Goal: Find specific page/section: Find specific page/section

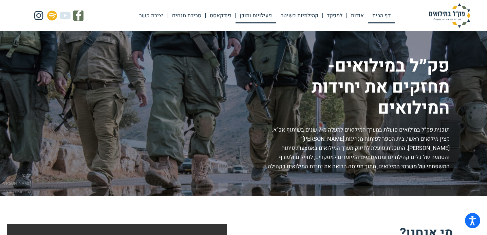
click at [248, 19] on link "פעילויות ותוכן" at bounding box center [256, 16] width 40 height 16
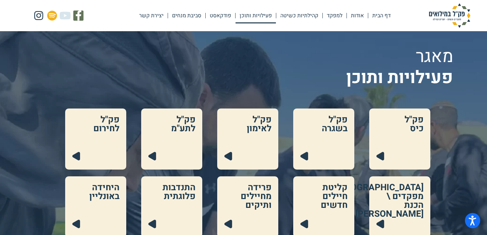
scroll to position [11, 0]
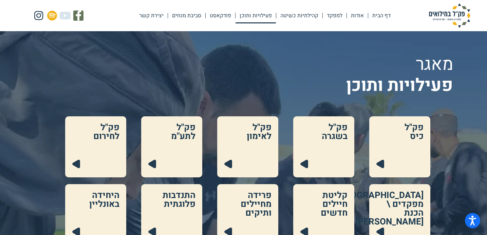
click at [400, 152] on link at bounding box center [399, 146] width 61 height 61
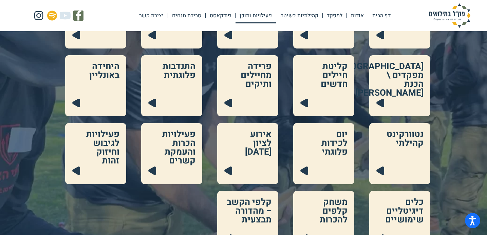
scroll to position [142, 0]
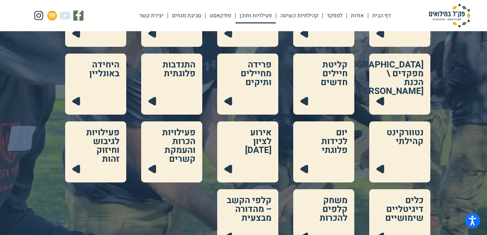
click at [333, 147] on link at bounding box center [323, 152] width 61 height 61
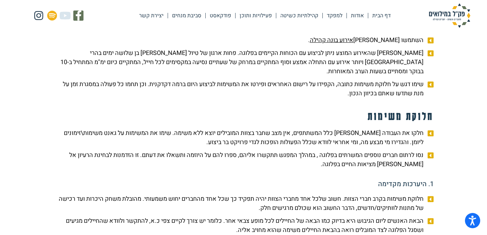
scroll to position [127, 0]
